Goal: Navigation & Orientation: Understand site structure

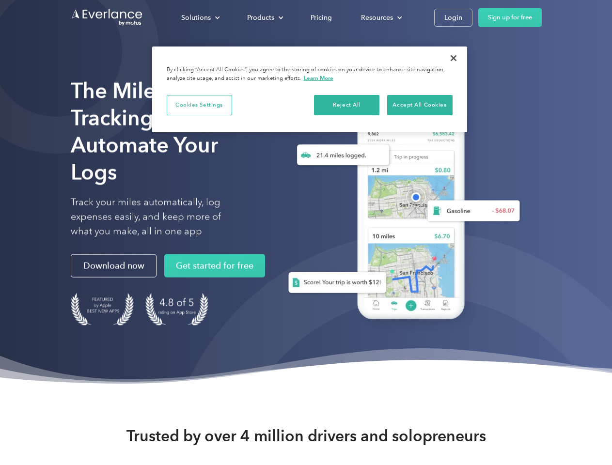
click at [200, 17] on div "Solutions" at bounding box center [196, 18] width 30 height 12
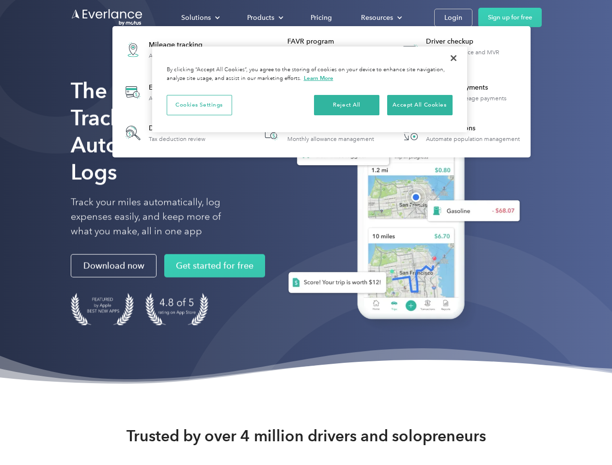
click at [264, 17] on div "Products" at bounding box center [260, 18] width 27 height 12
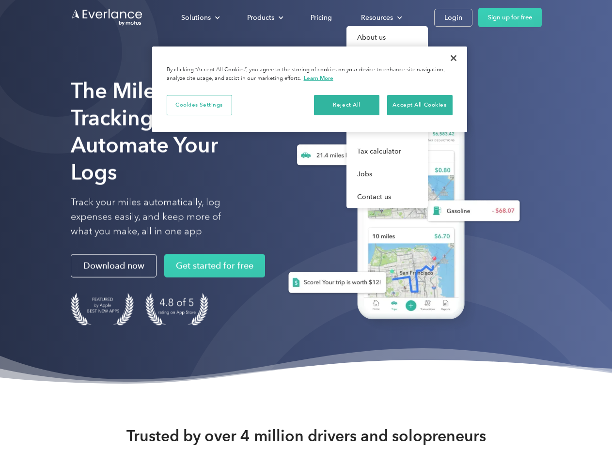
click at [380, 17] on div "Resources" at bounding box center [377, 18] width 32 height 12
click at [199, 105] on button "Cookies Settings" at bounding box center [199, 105] width 65 height 20
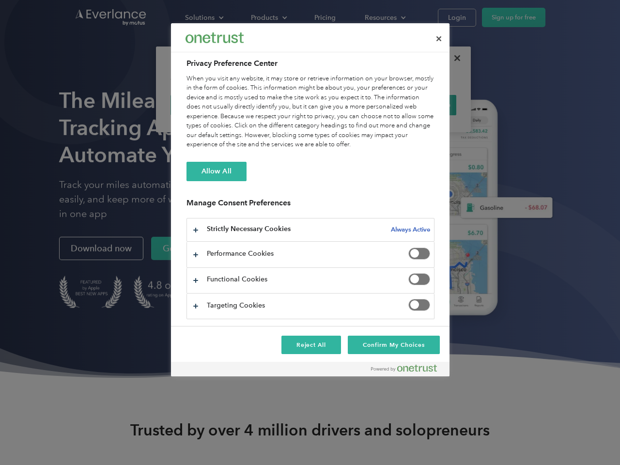
click at [347, 105] on div "When you visit any website, it may store or retrieve information on your browse…" at bounding box center [310, 112] width 248 height 76
click at [419, 105] on div "When you visit any website, it may store or retrieve information on your browse…" at bounding box center [310, 112] width 248 height 76
click at [453, 58] on div at bounding box center [310, 232] width 620 height 465
